Goal: Information Seeking & Learning: Learn about a topic

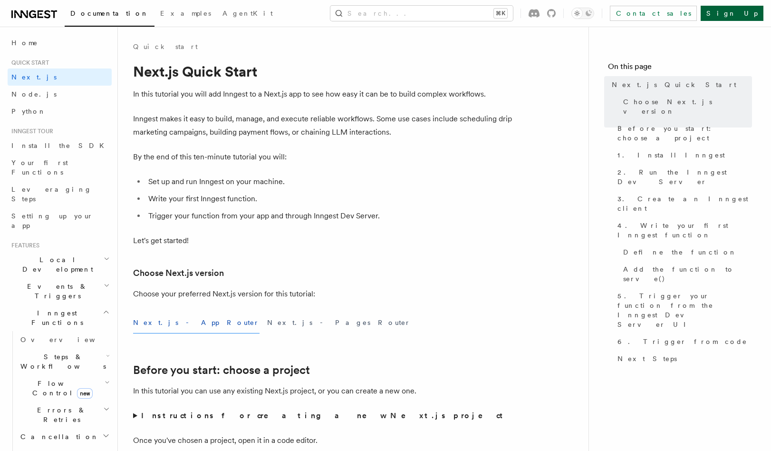
click at [742, 13] on link "Sign Up" at bounding box center [732, 13] width 63 height 15
